Goal: Task Accomplishment & Management: Manage account settings

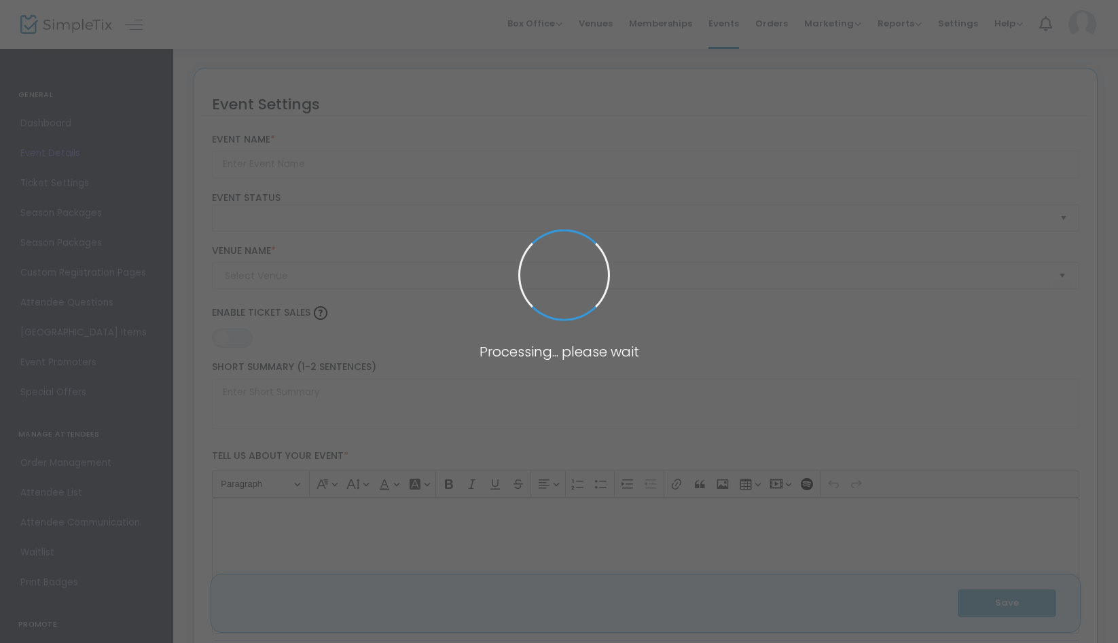
type input "Puffs, or Seven Increasingly Eventful Years at a Certain School of Magic and Ma…"
type textarea "Puffs, Or Seven Increasingly Eventful Years at a Certain School of Magic and Ma…"
type input "Buy Tickets"
type input "Silver Line Theatre Exchange"
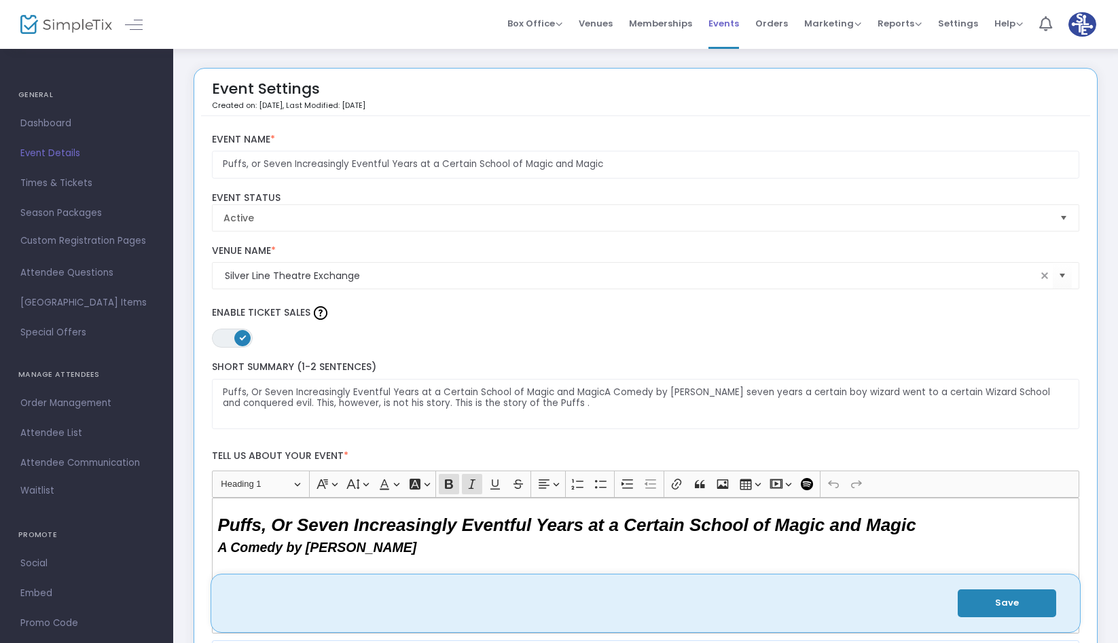
click at [733, 24] on span "Events" at bounding box center [724, 23] width 31 height 35
